Goal: Information Seeking & Learning: Learn about a topic

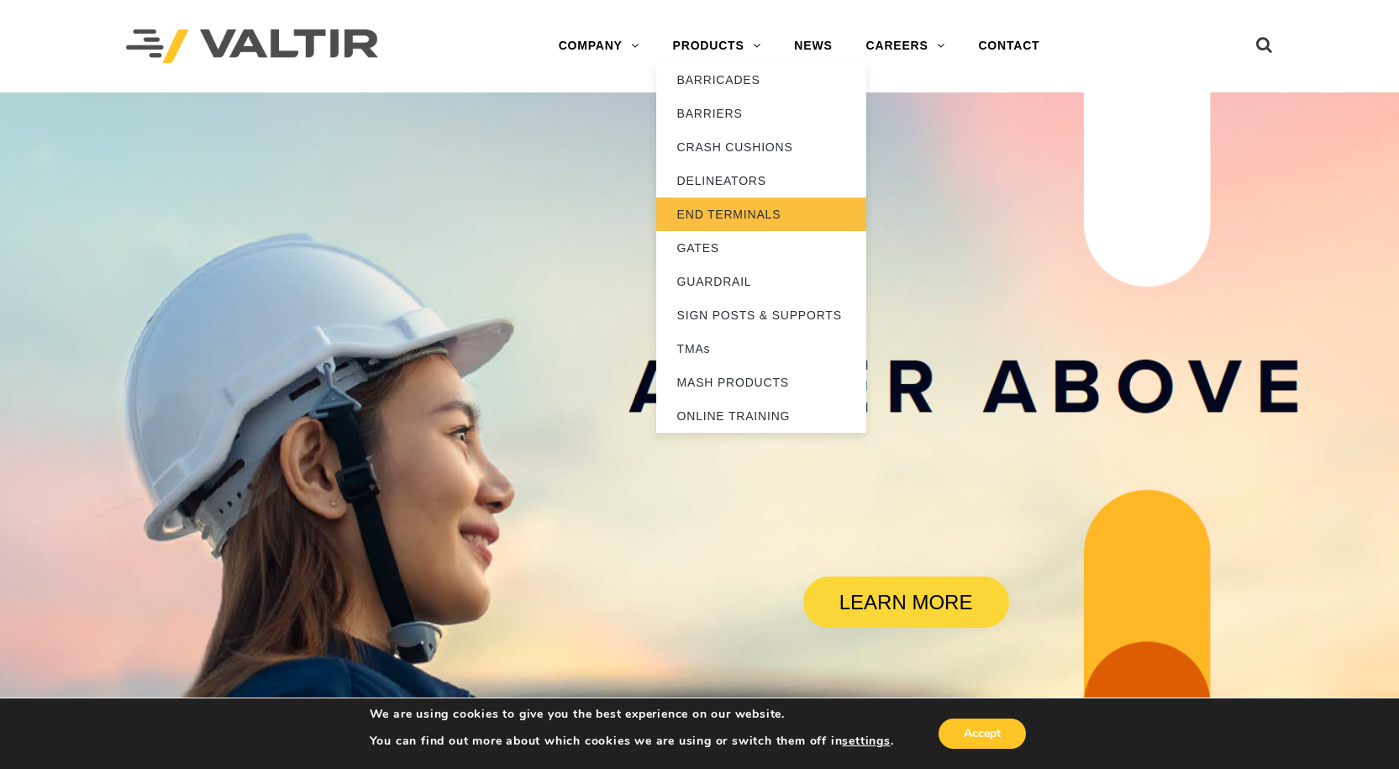
click at [720, 209] on link "END TERMINALS" at bounding box center [761, 214] width 210 height 34
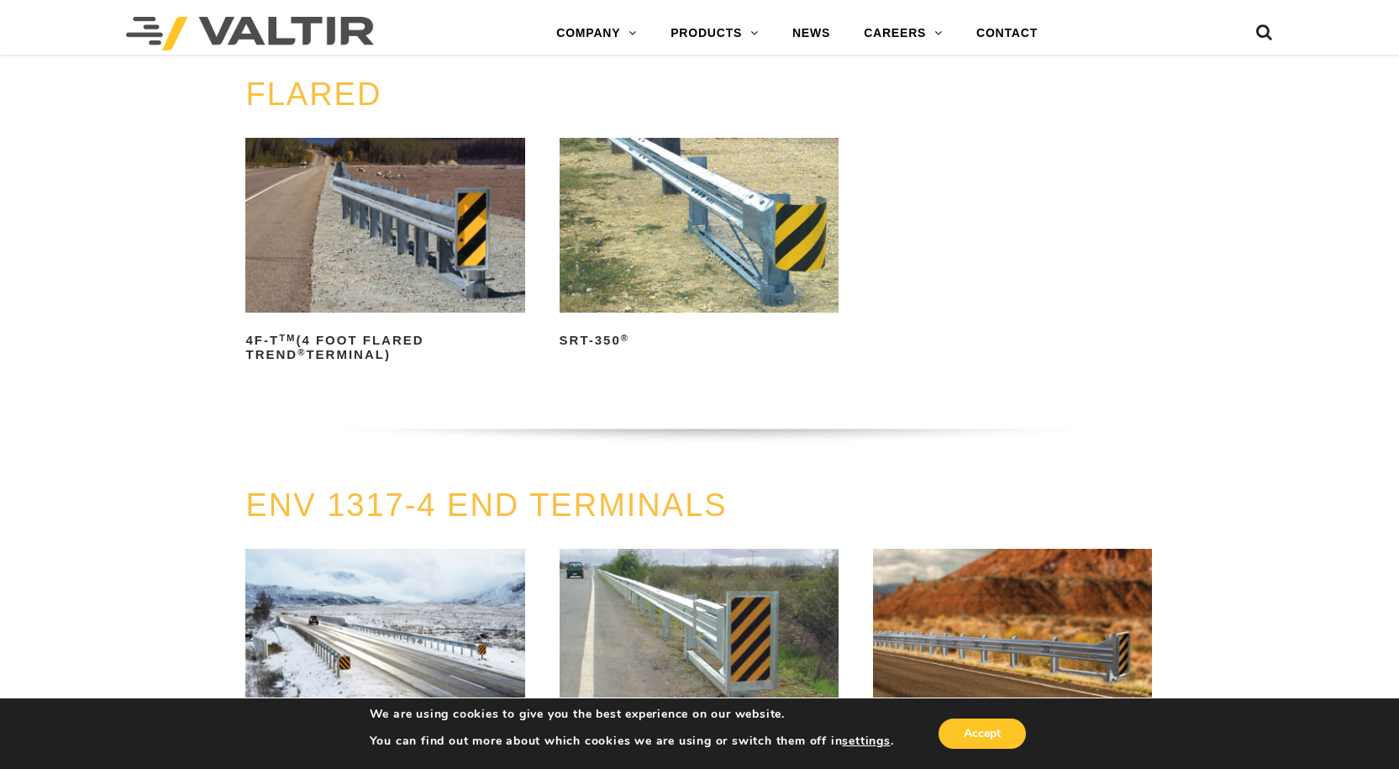
scroll to position [1403, 0]
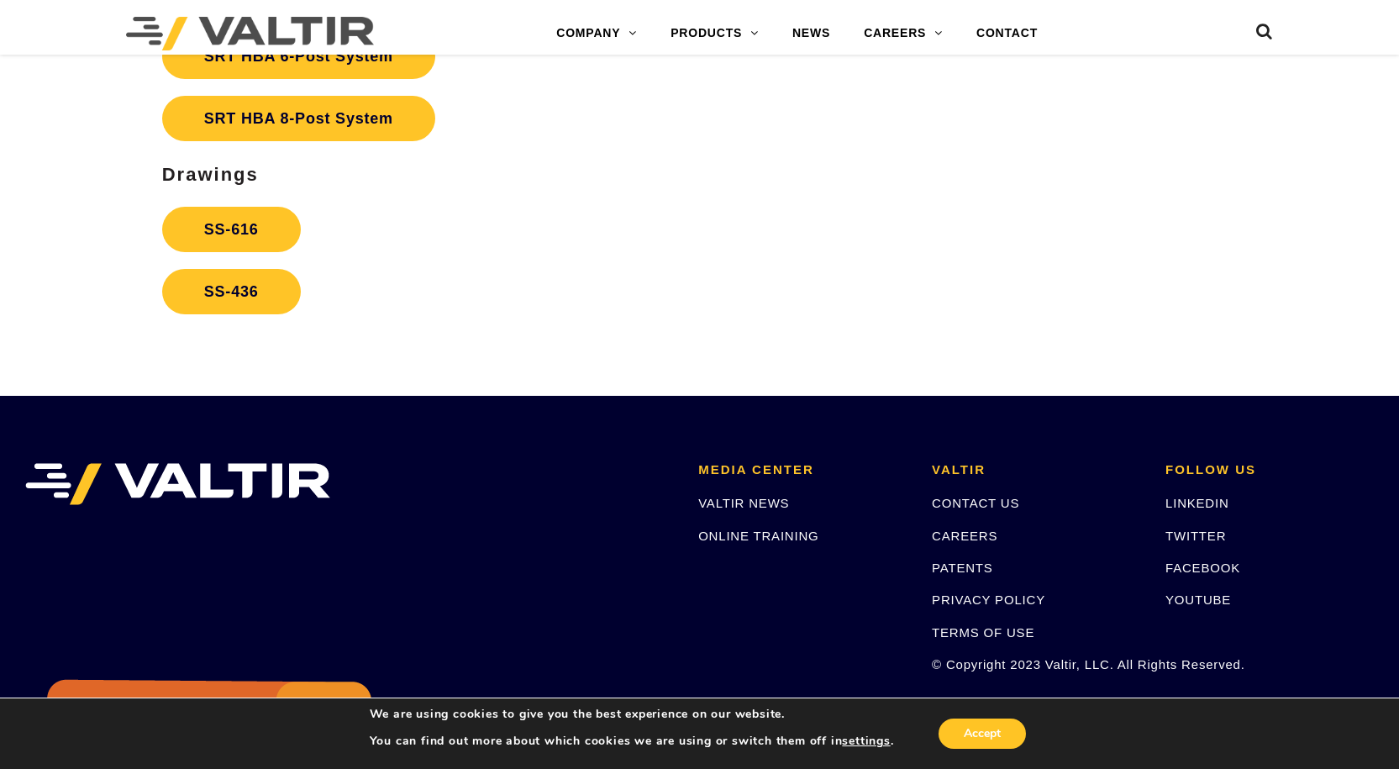
scroll to position [3025, 0]
